Goal: Task Accomplishment & Management: Manage account settings

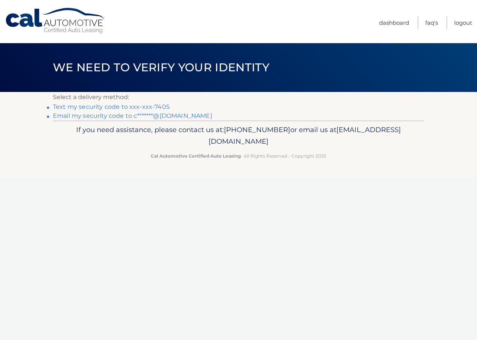
click at [132, 107] on link "Text my security code to xxx-xxx-7405" at bounding box center [111, 106] width 117 height 7
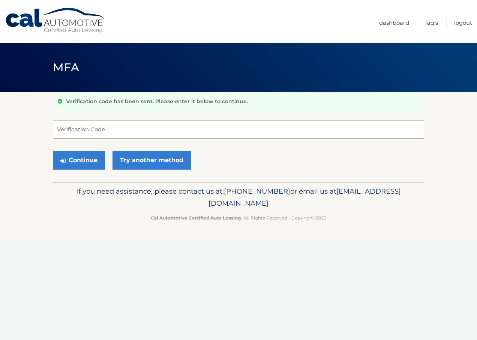
click at [119, 129] on input "Verification Code" at bounding box center [238, 129] width 371 height 19
type input "513828"
click at [76, 161] on button "Continue" at bounding box center [79, 160] width 52 height 19
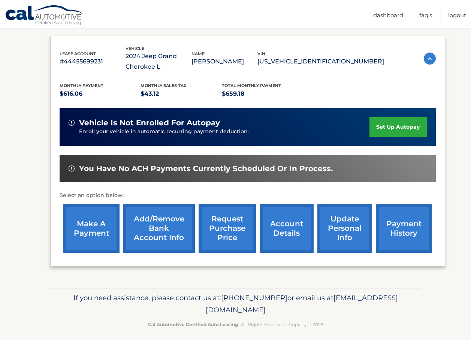
scroll to position [125, 0]
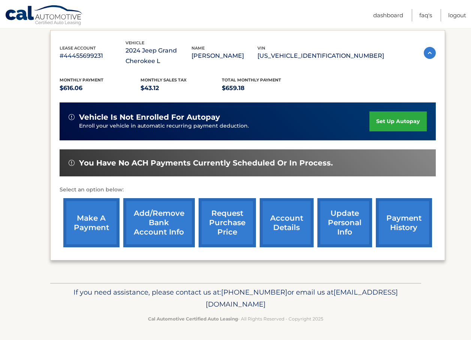
click at [85, 224] on link "make a payment" at bounding box center [91, 222] width 56 height 49
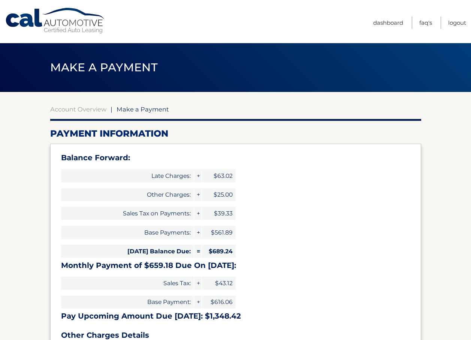
select select "OGY3ZGYxMGEtNzA5Yy00OGViLWJmNzQtNzE4OTU0MTQyNDFk"
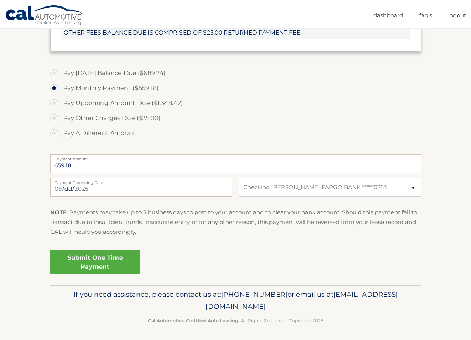
scroll to position [323, 0]
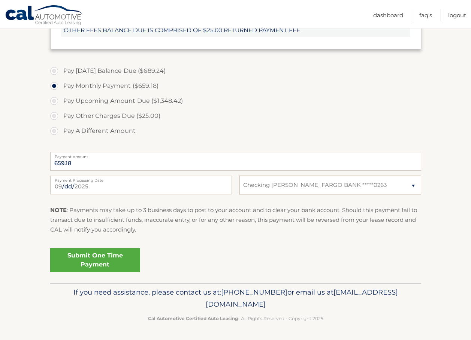
click at [270, 185] on select "Select Bank Account Checking [PERSON_NAME] FARGO BANK *****0263" at bounding box center [330, 185] width 182 height 19
click at [341, 188] on select "Select Bank Account Checking [PERSON_NAME] FARGO BANK *****0263" at bounding box center [330, 185] width 182 height 19
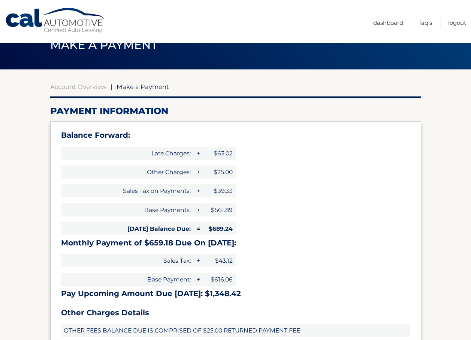
scroll to position [0, 0]
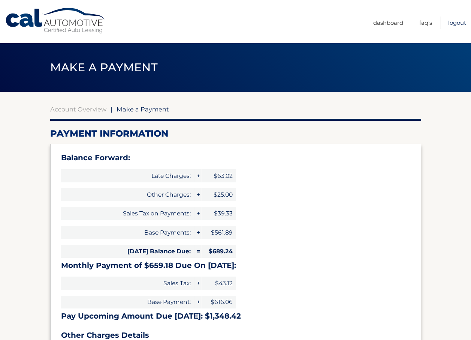
click at [455, 23] on link "Logout" at bounding box center [458, 23] width 18 height 12
